Goal: Transaction & Acquisition: Purchase product/service

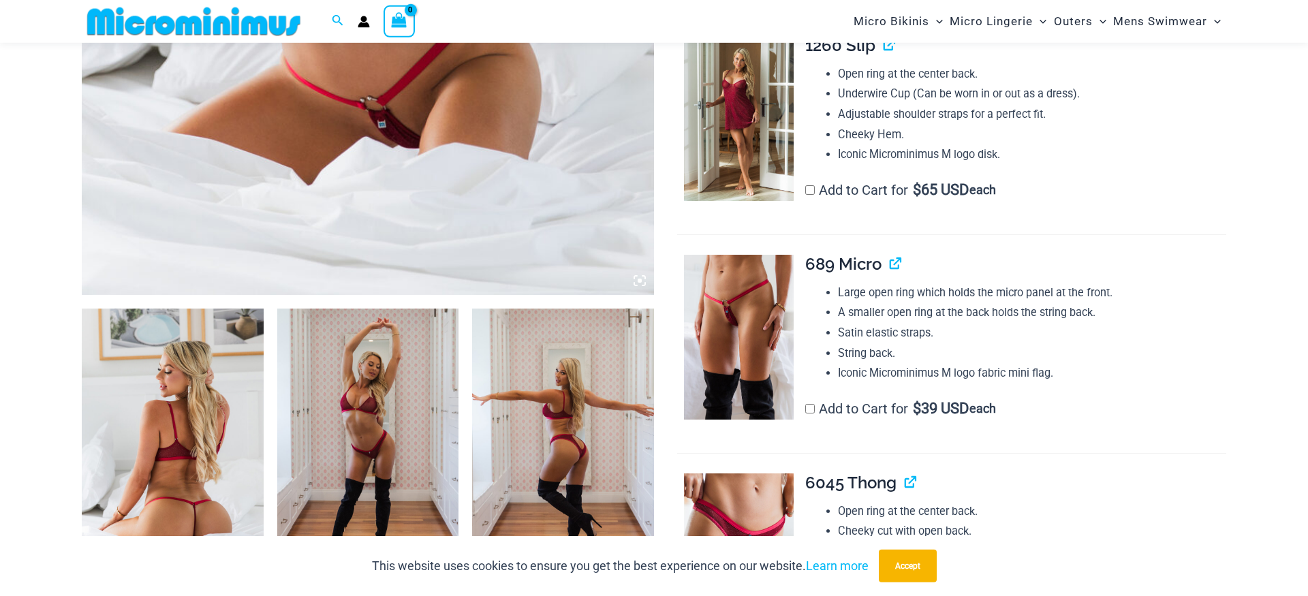
scroll to position [725, 0]
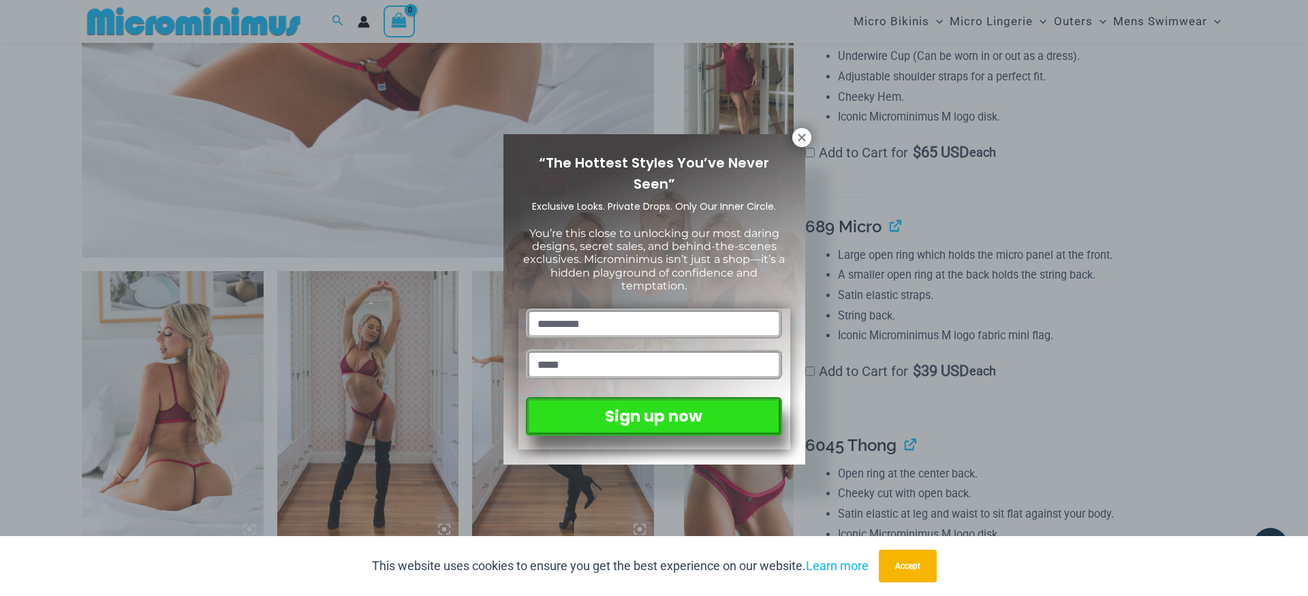
click at [789, 149] on div "“The Hottest Styles You’ve Never Seen” Exclusive Looks. Private Drops. Only Our…" at bounding box center [654, 299] width 272 height 300
click at [804, 133] on icon at bounding box center [801, 137] width 12 height 12
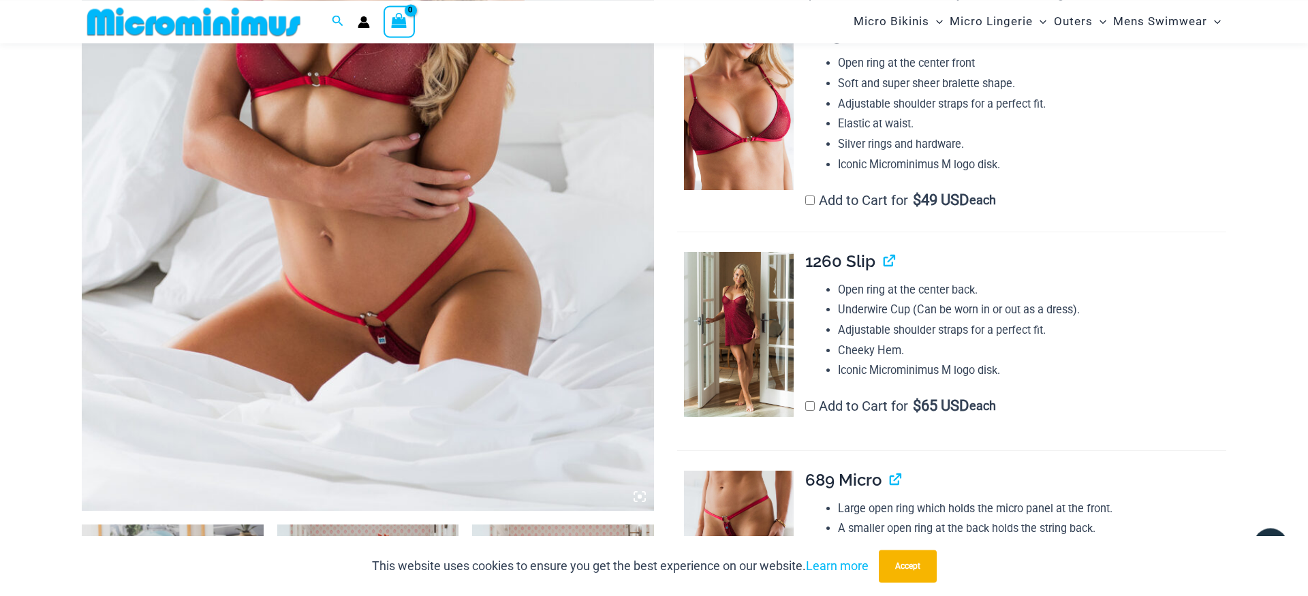
scroll to position [419, 0]
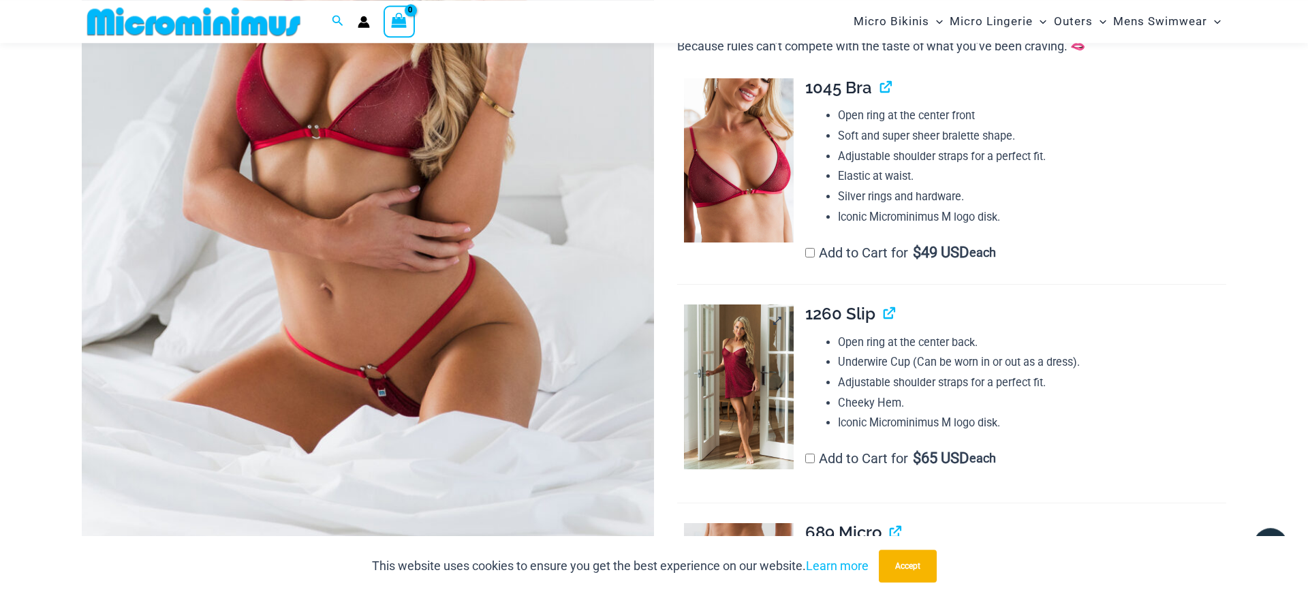
click at [722, 417] on img at bounding box center [739, 386] width 110 height 165
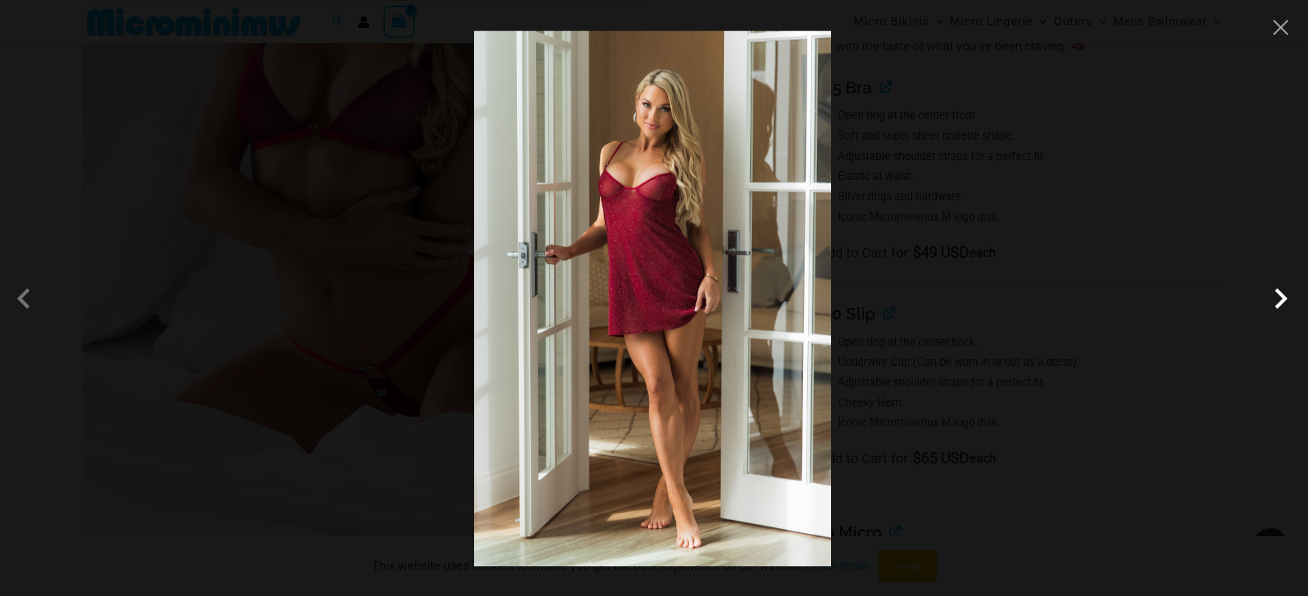
click at [1273, 299] on span at bounding box center [1280, 298] width 41 height 41
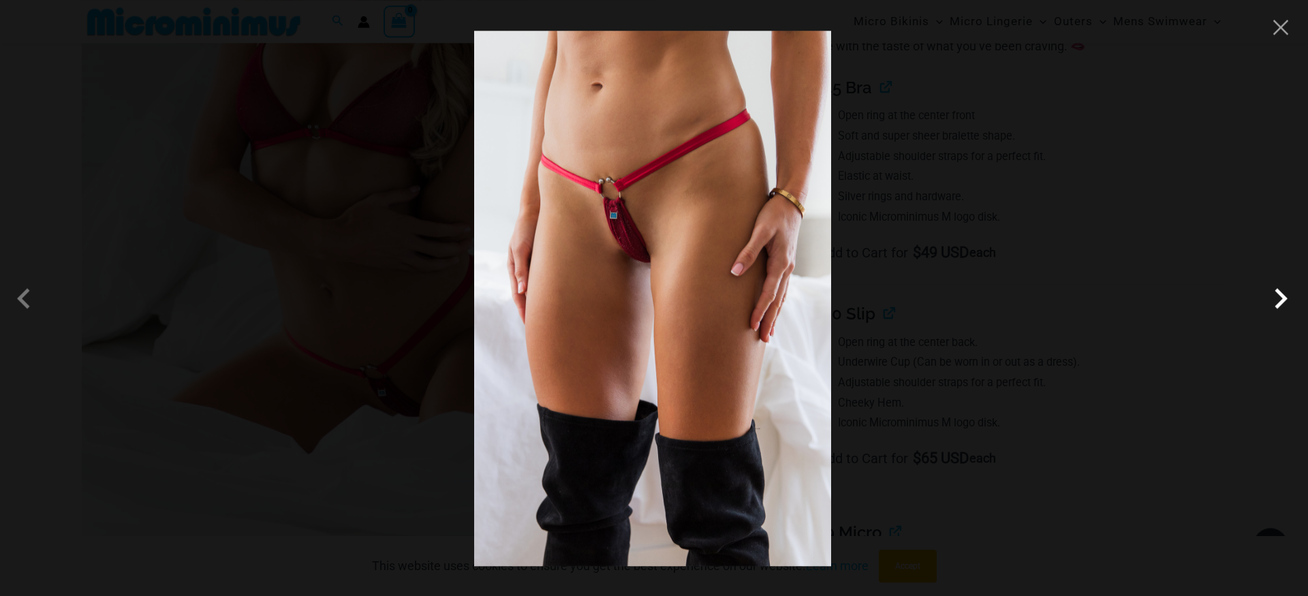
click at [1273, 299] on span at bounding box center [1280, 298] width 41 height 41
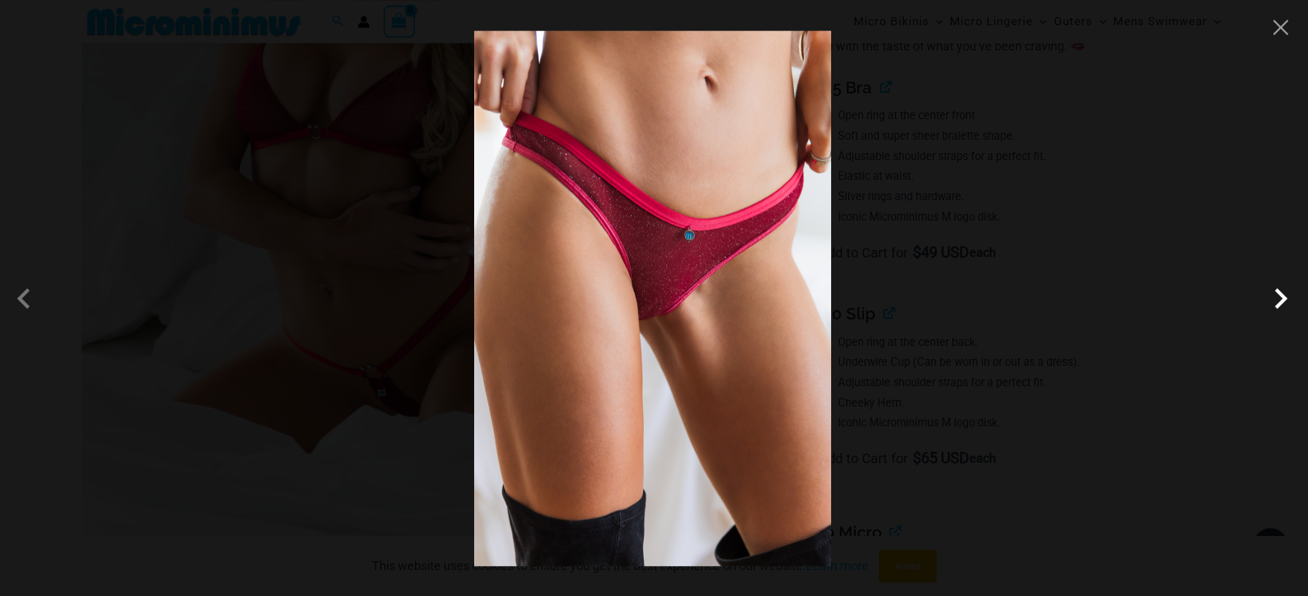
click at [1273, 299] on span at bounding box center [1280, 298] width 41 height 41
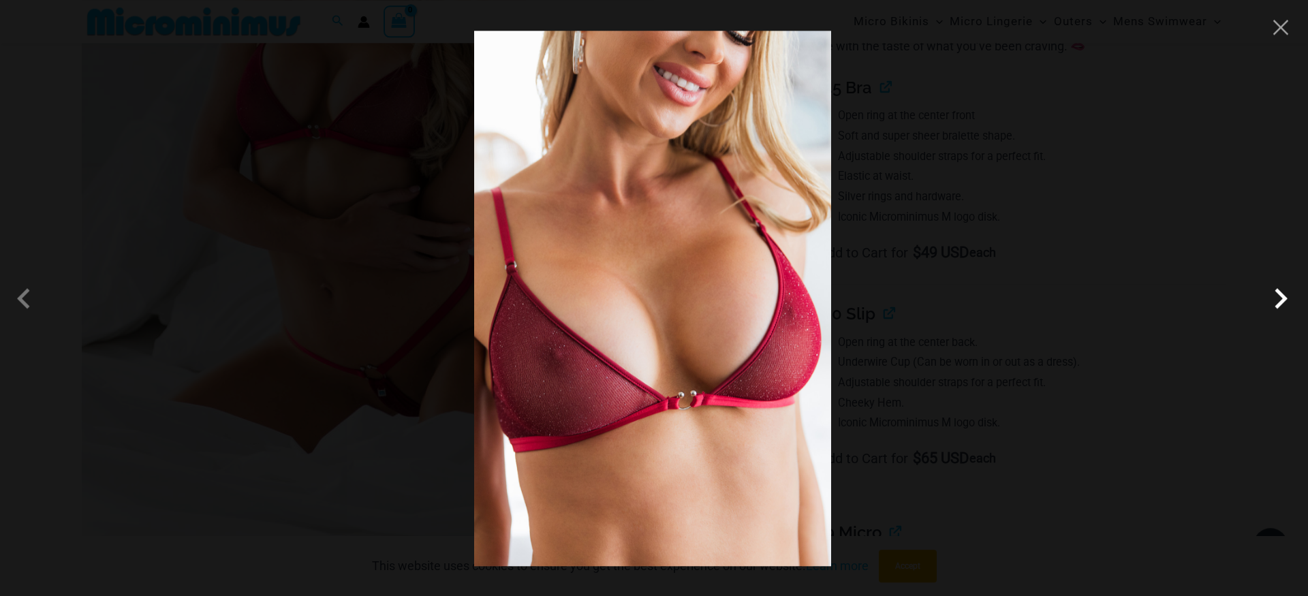
click at [1273, 299] on span at bounding box center [1280, 298] width 41 height 41
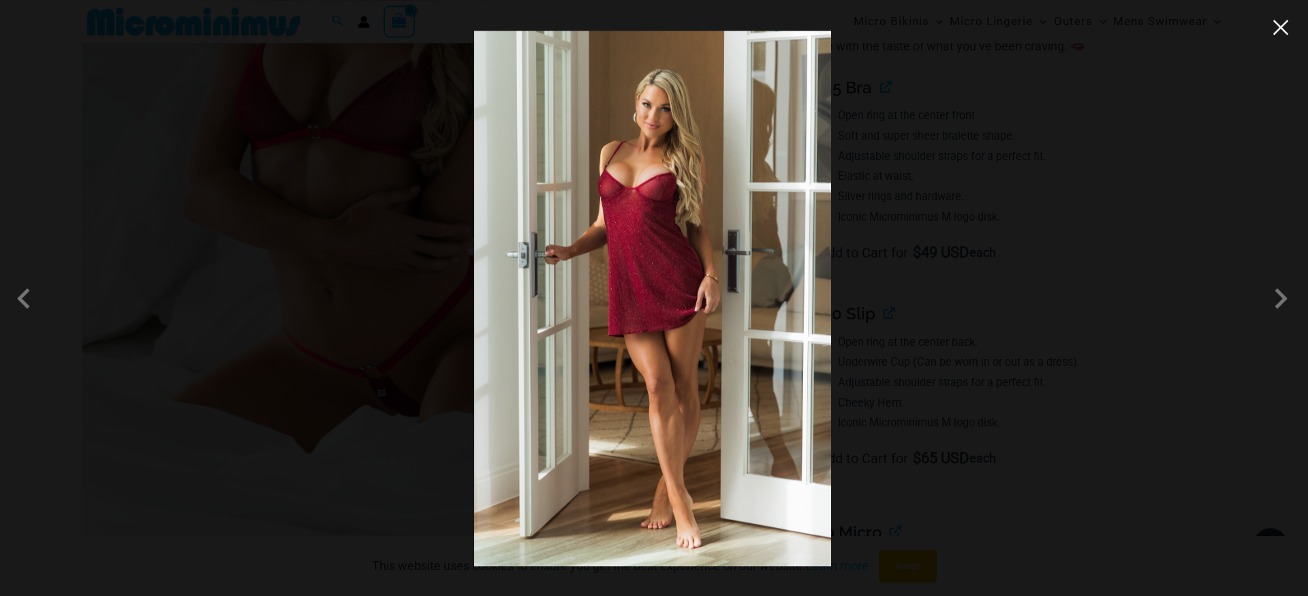
click at [1287, 31] on button "Close" at bounding box center [1280, 27] width 20 height 20
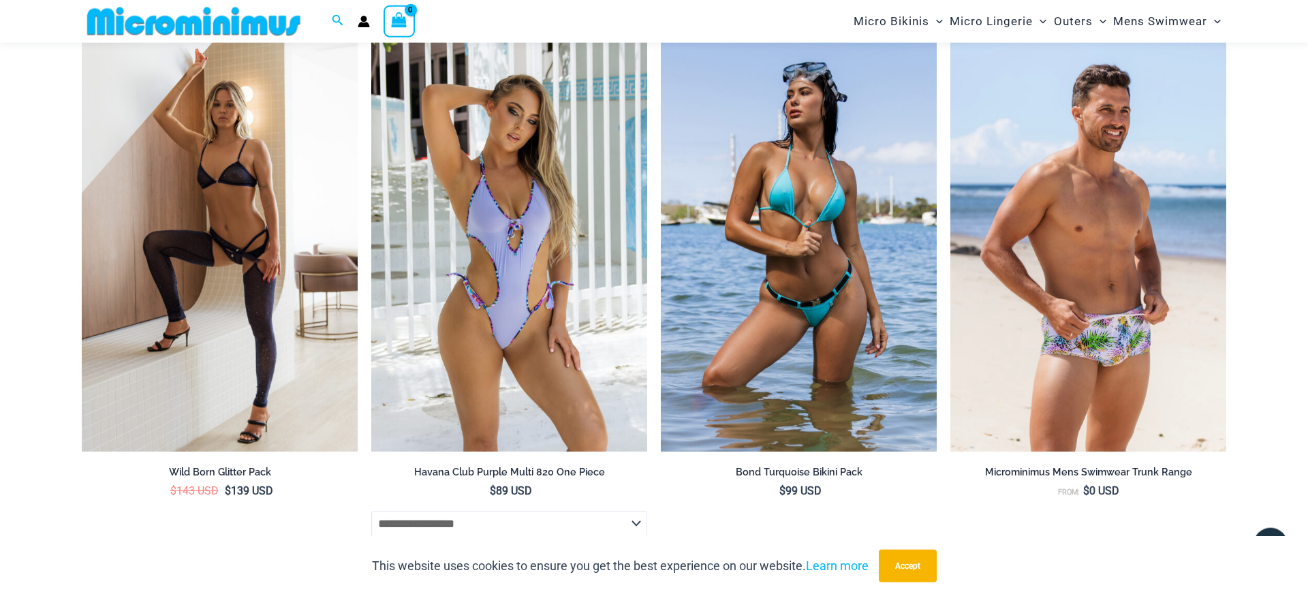
scroll to position [4104, 0]
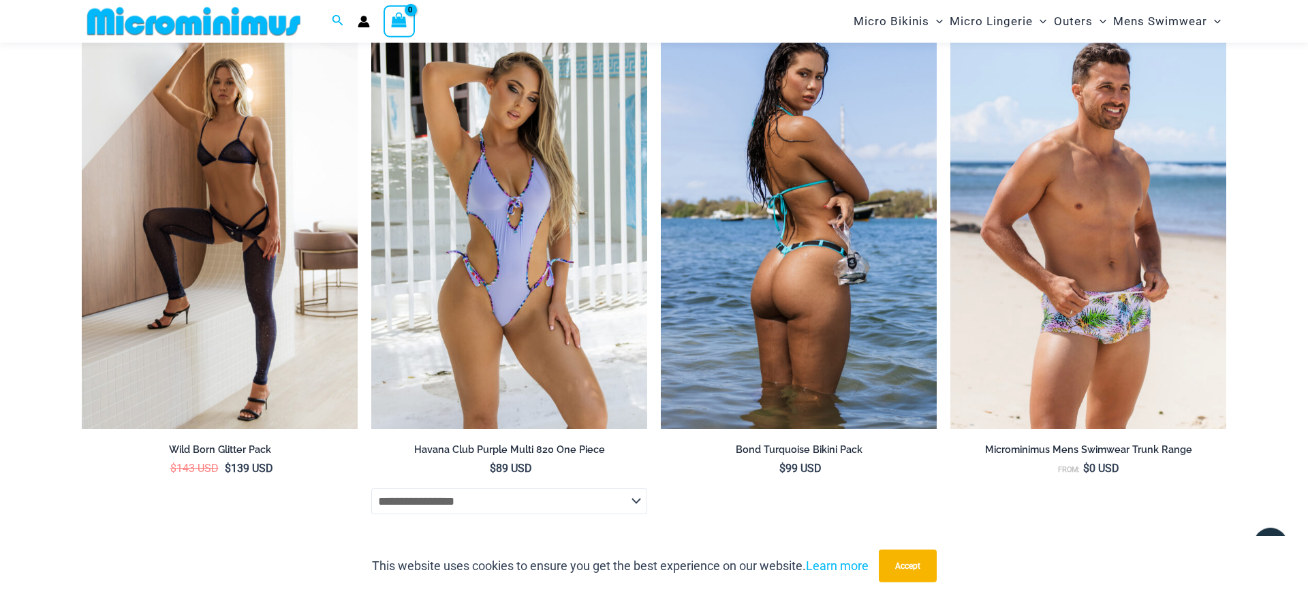
click at [723, 266] on img at bounding box center [799, 222] width 276 height 414
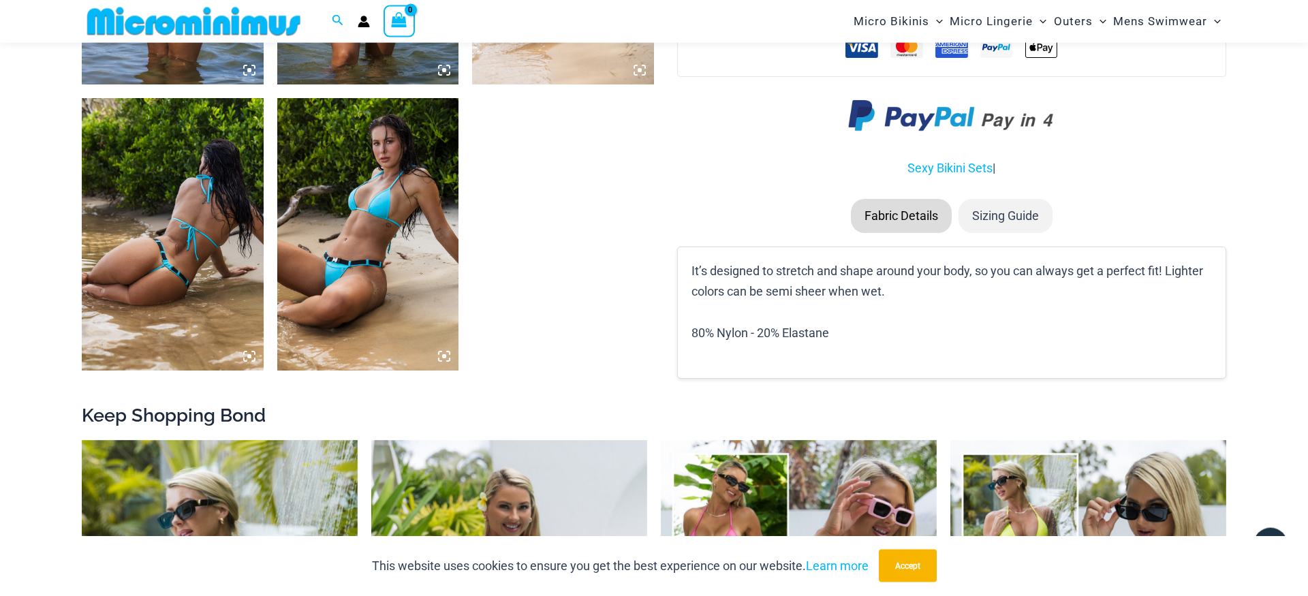
scroll to position [866, 0]
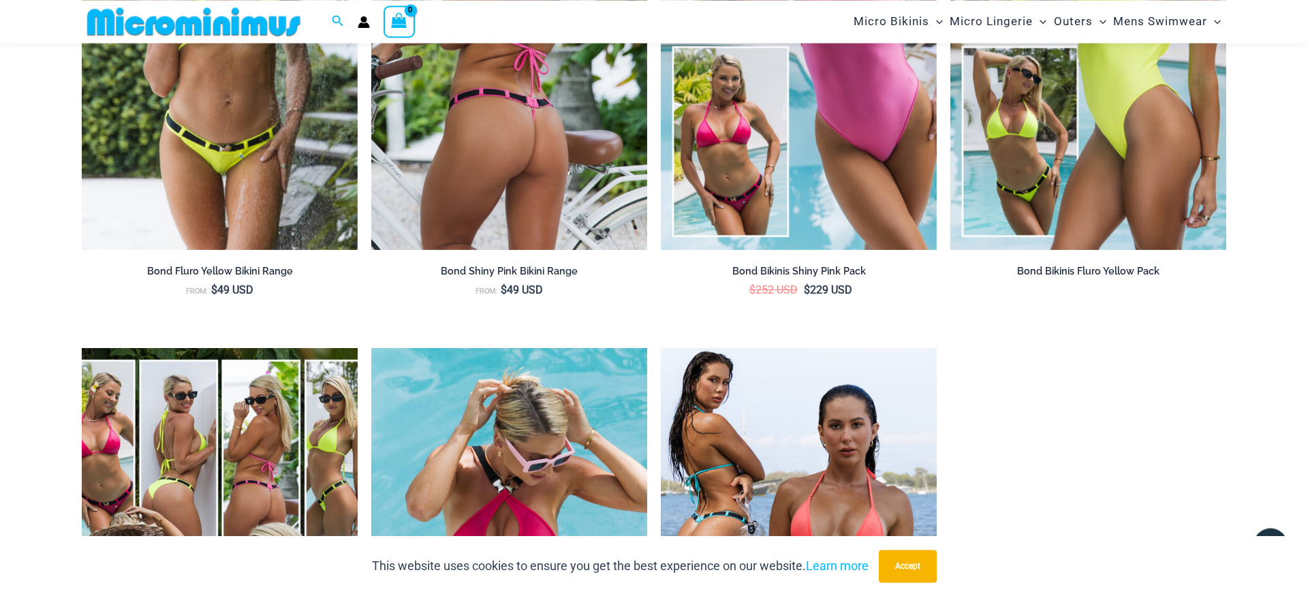
scroll to position [0, 0]
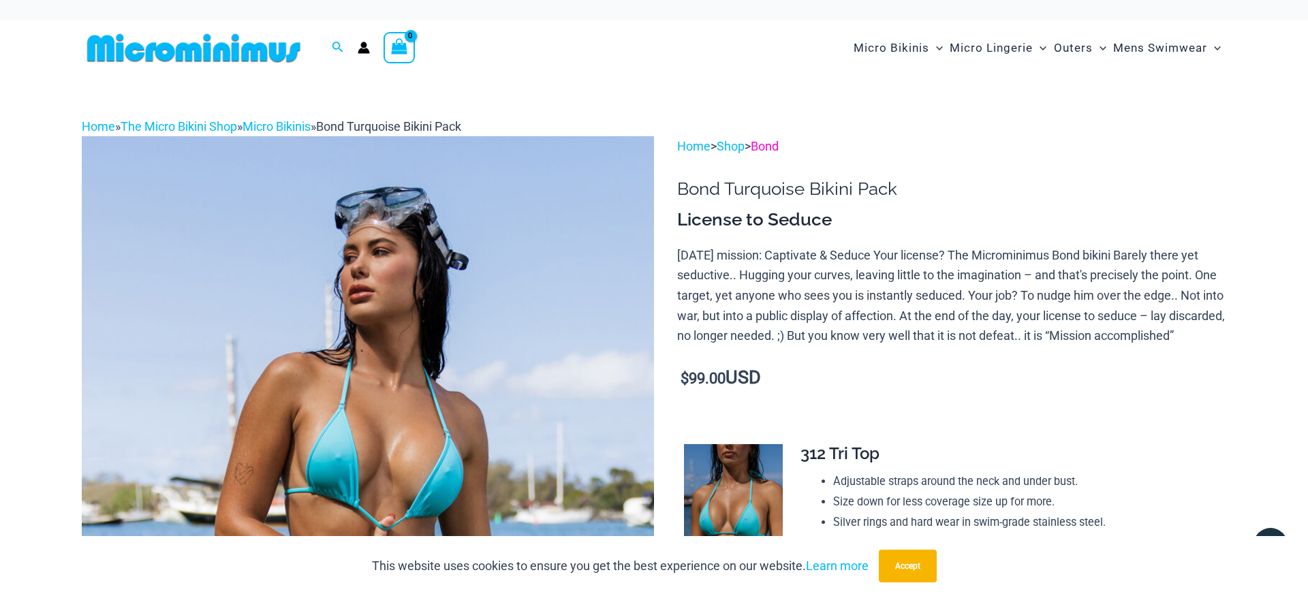
click at [774, 144] on link "Bond" at bounding box center [764, 146] width 28 height 14
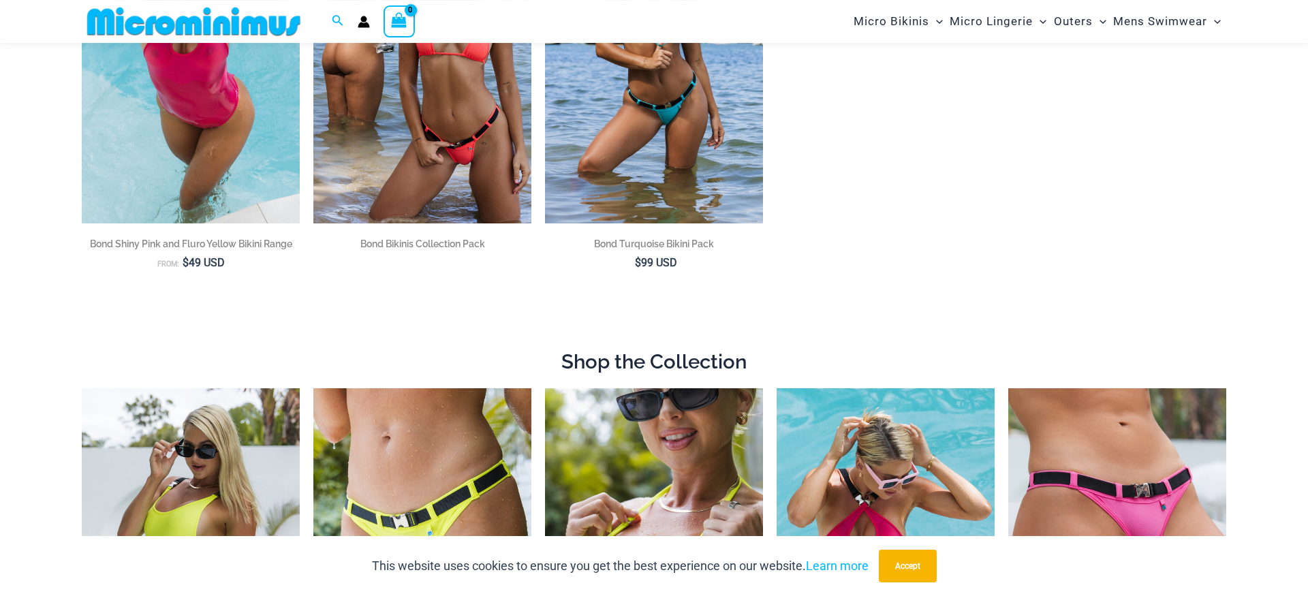
scroll to position [942, 0]
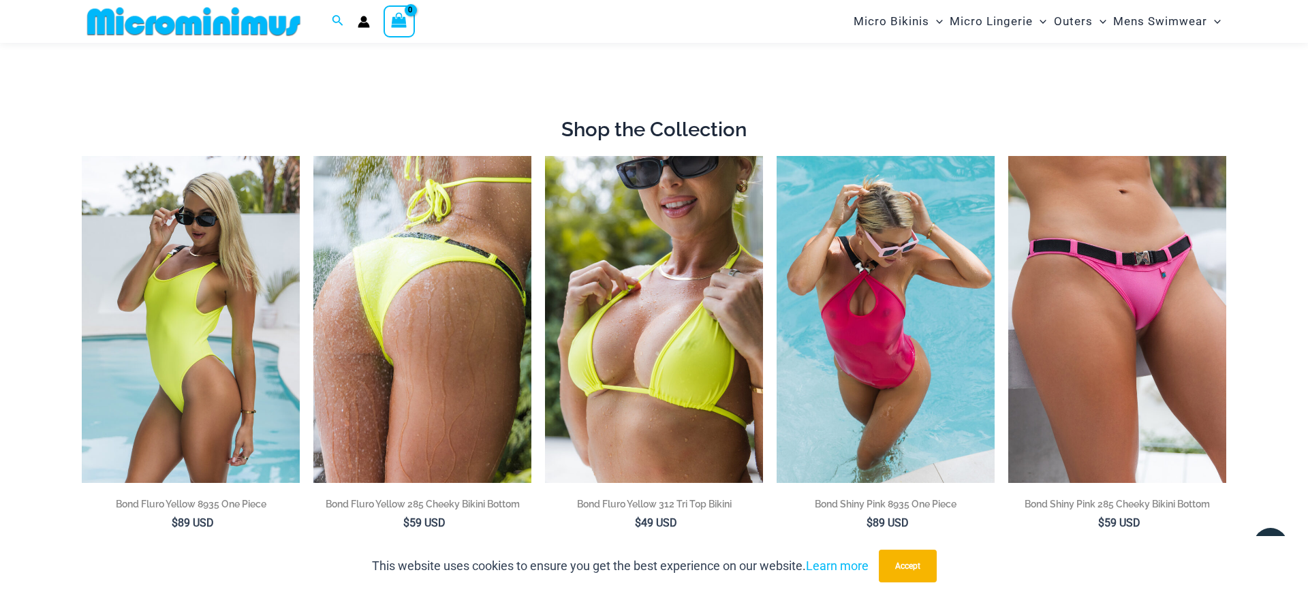
click at [447, 295] on img at bounding box center [422, 319] width 218 height 327
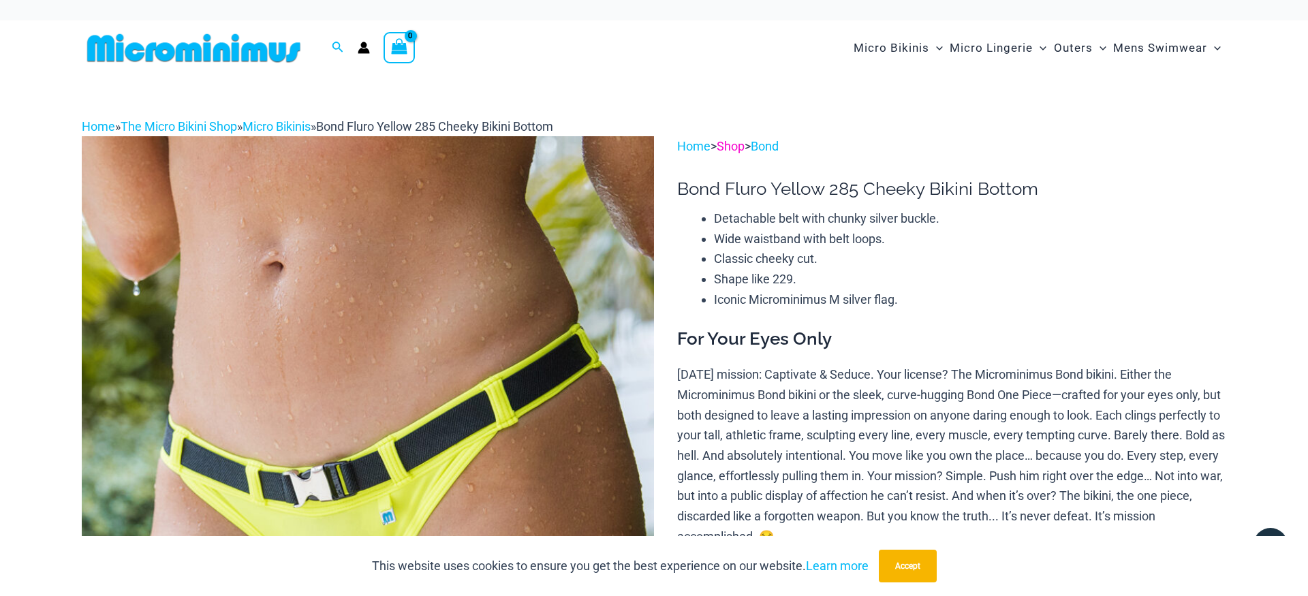
click at [732, 150] on link "Shop" at bounding box center [730, 146] width 28 height 14
click at [773, 147] on link "Bond" at bounding box center [764, 146] width 28 height 14
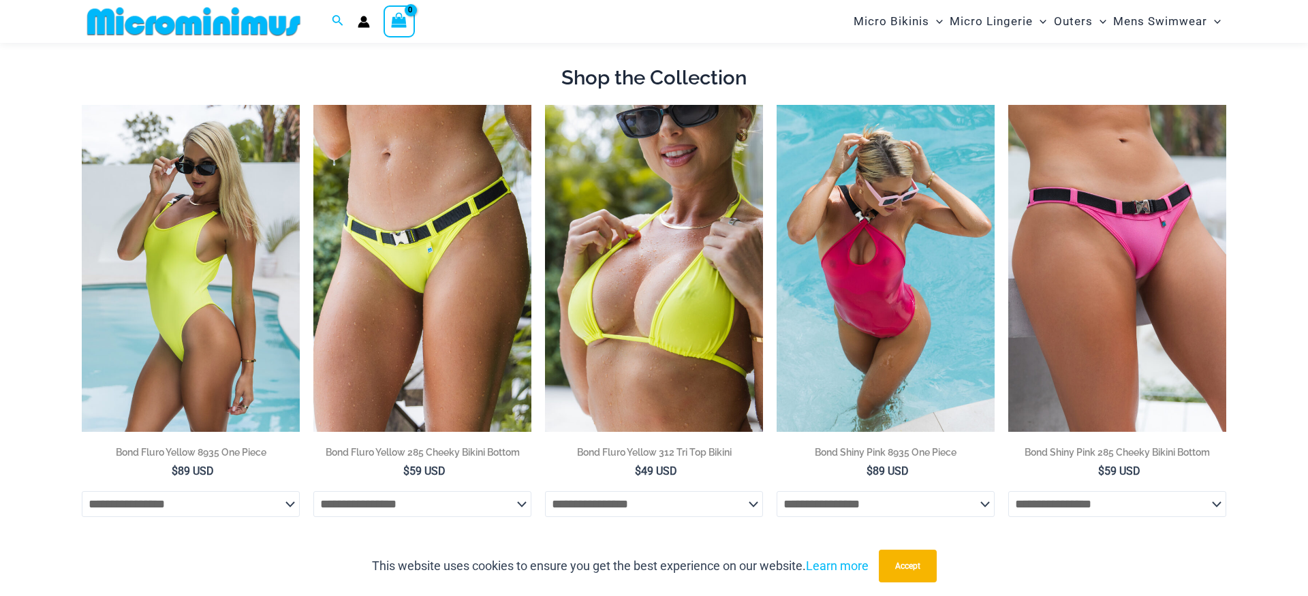
scroll to position [994, 0]
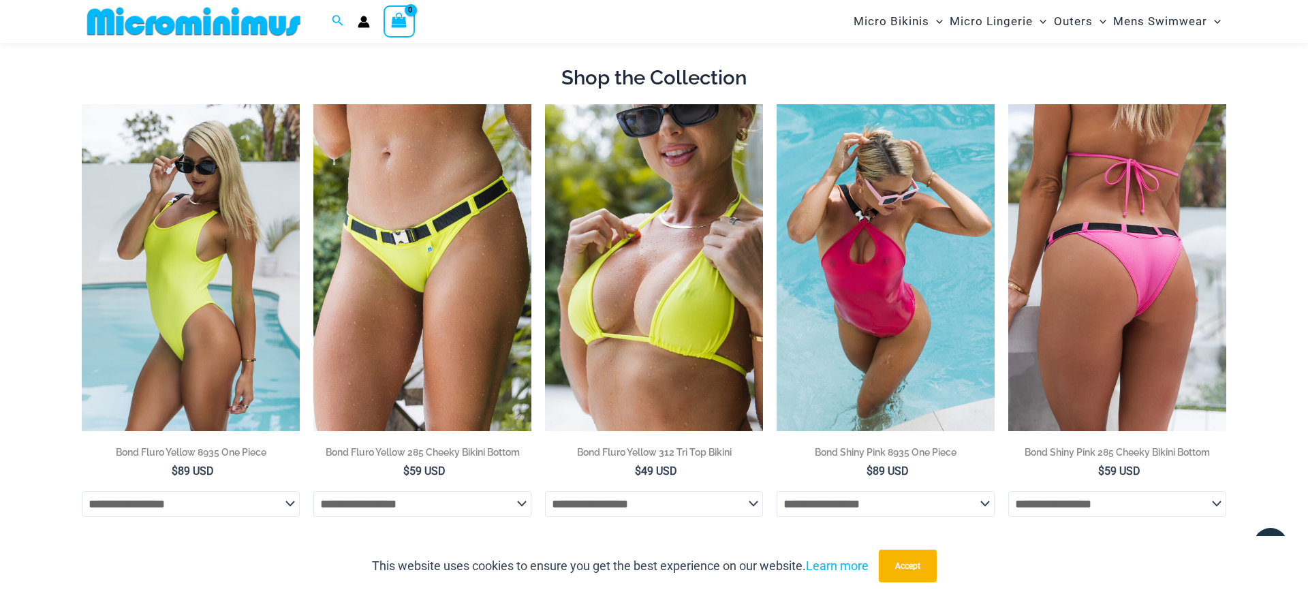
click at [1126, 251] on img at bounding box center [1117, 267] width 218 height 327
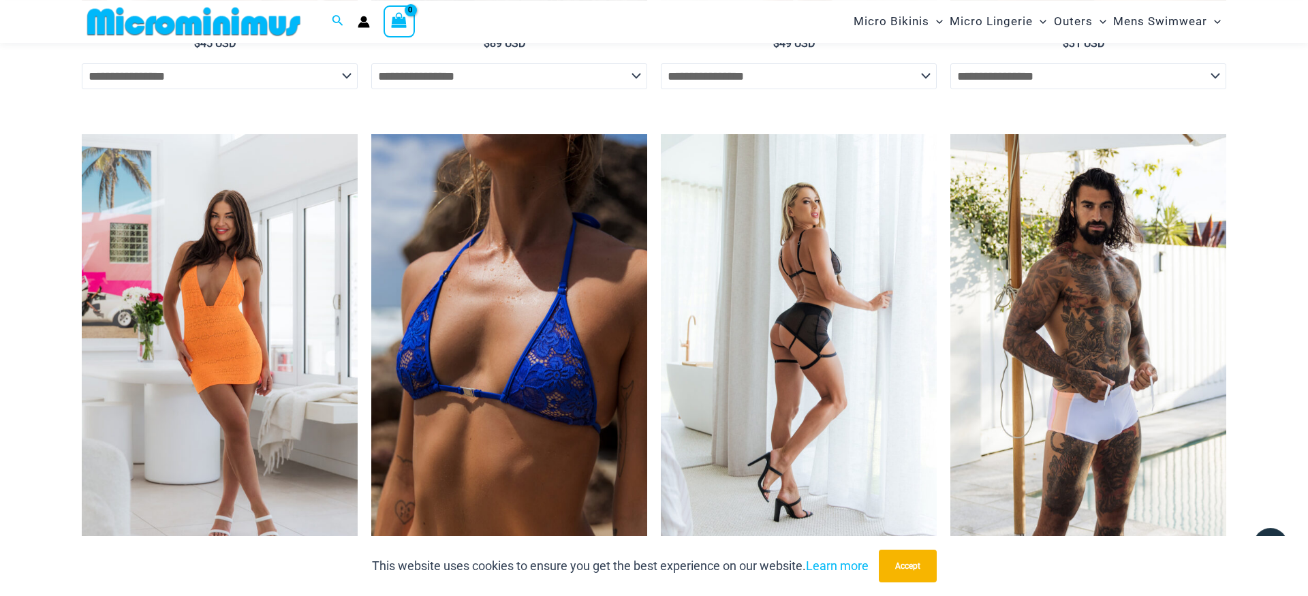
scroll to position [4634, 0]
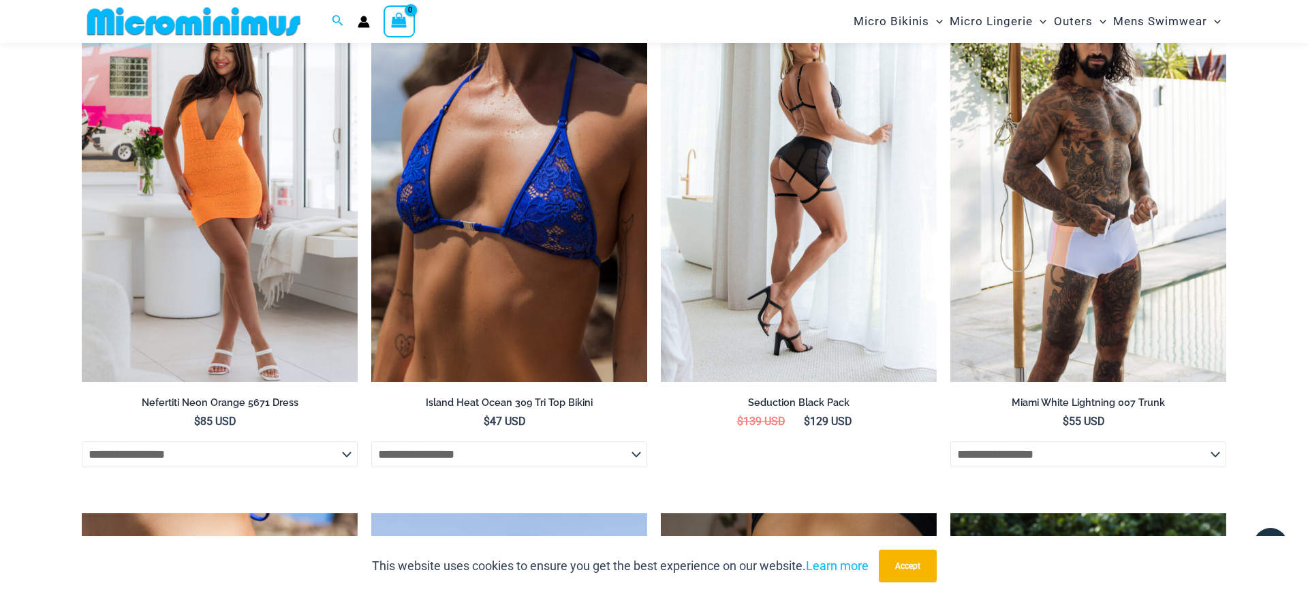
click at [826, 183] on img at bounding box center [799, 175] width 276 height 414
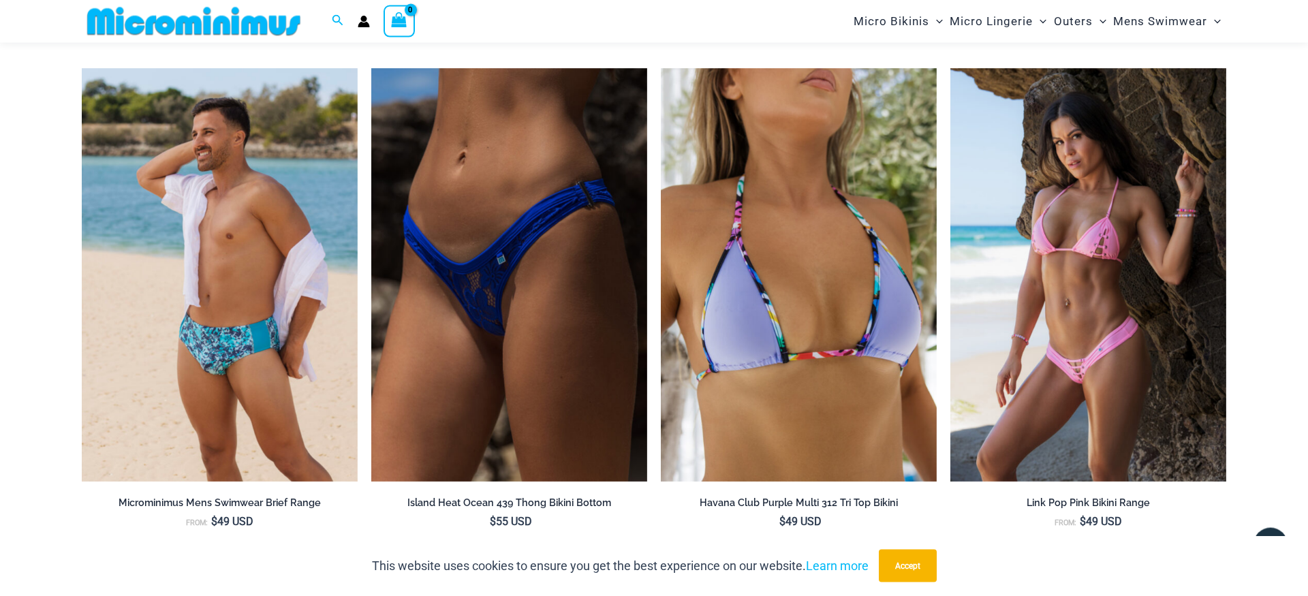
scroll to position [3713, 0]
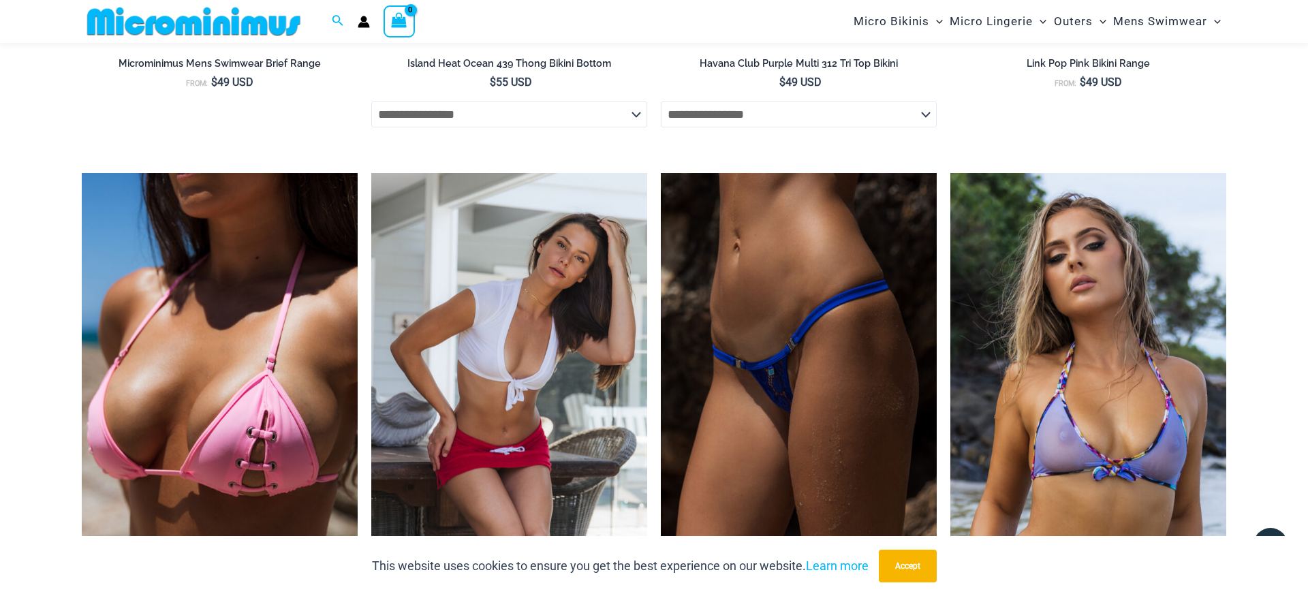
click at [577, 392] on img at bounding box center [509, 380] width 276 height 414
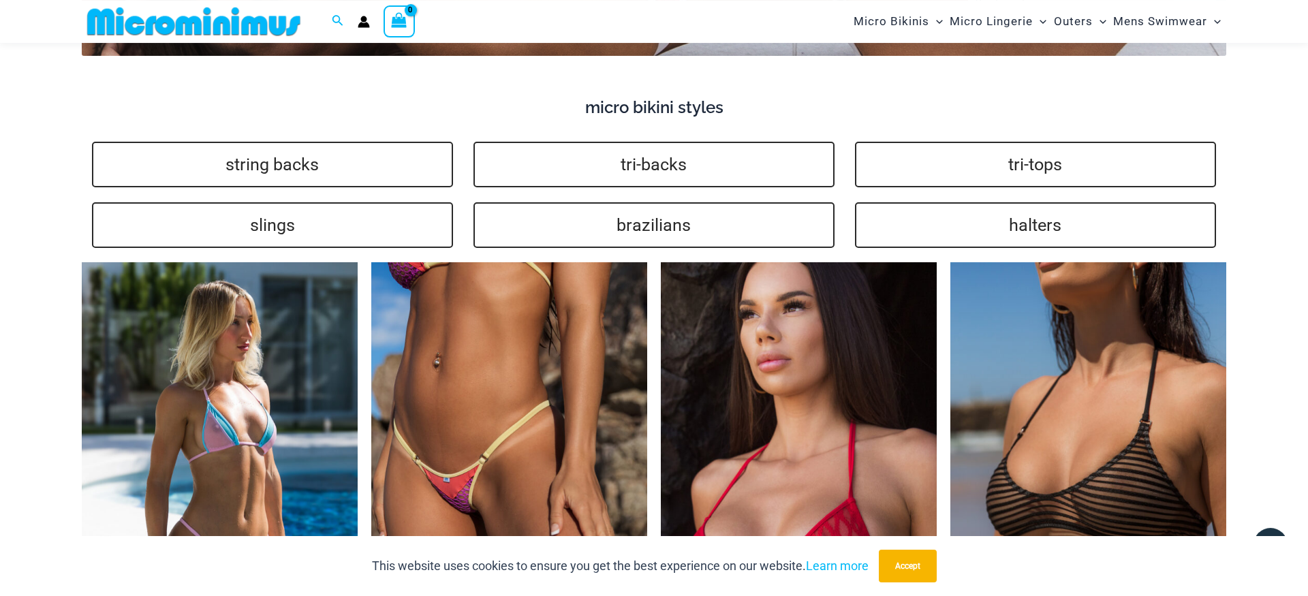
scroll to position [3255, 0]
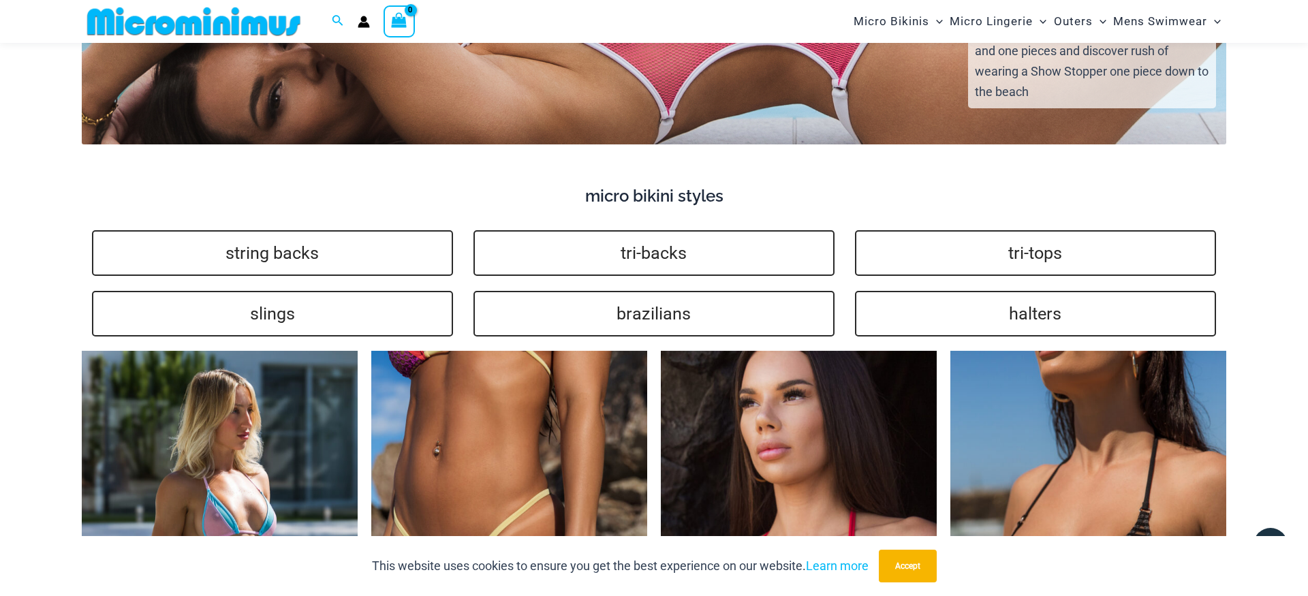
click at [227, 425] on img at bounding box center [220, 558] width 276 height 414
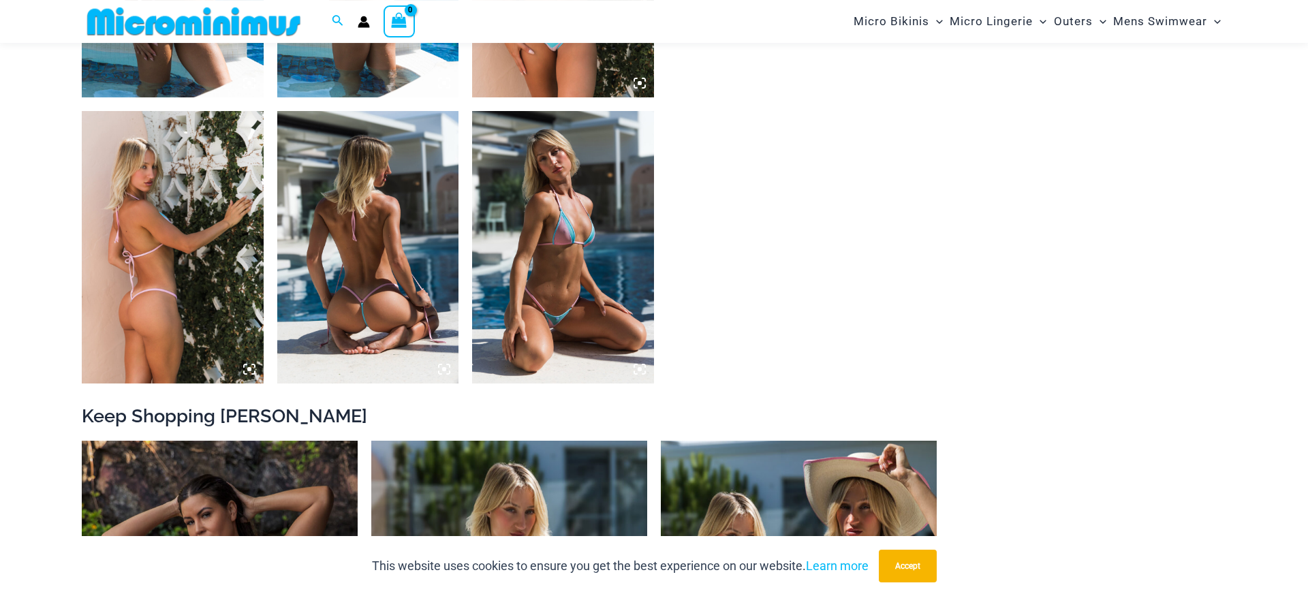
scroll to position [1412, 0]
